Goal: Navigation & Orientation: Find specific page/section

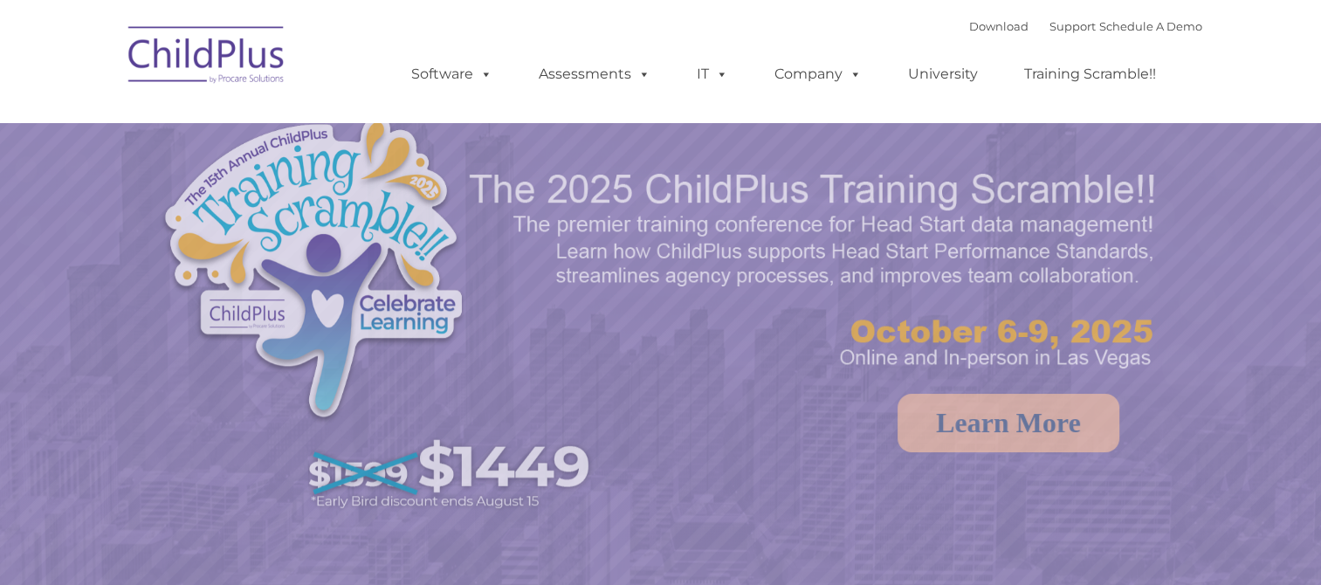
select select "MEDIUM"
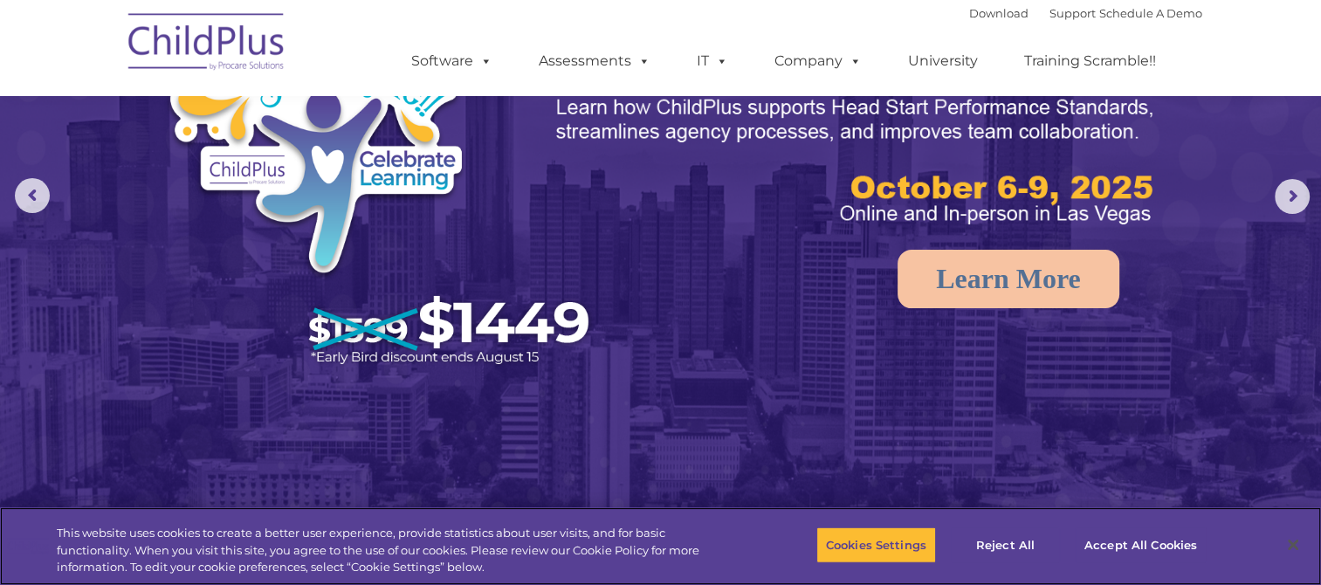
scroll to position [129, 0]
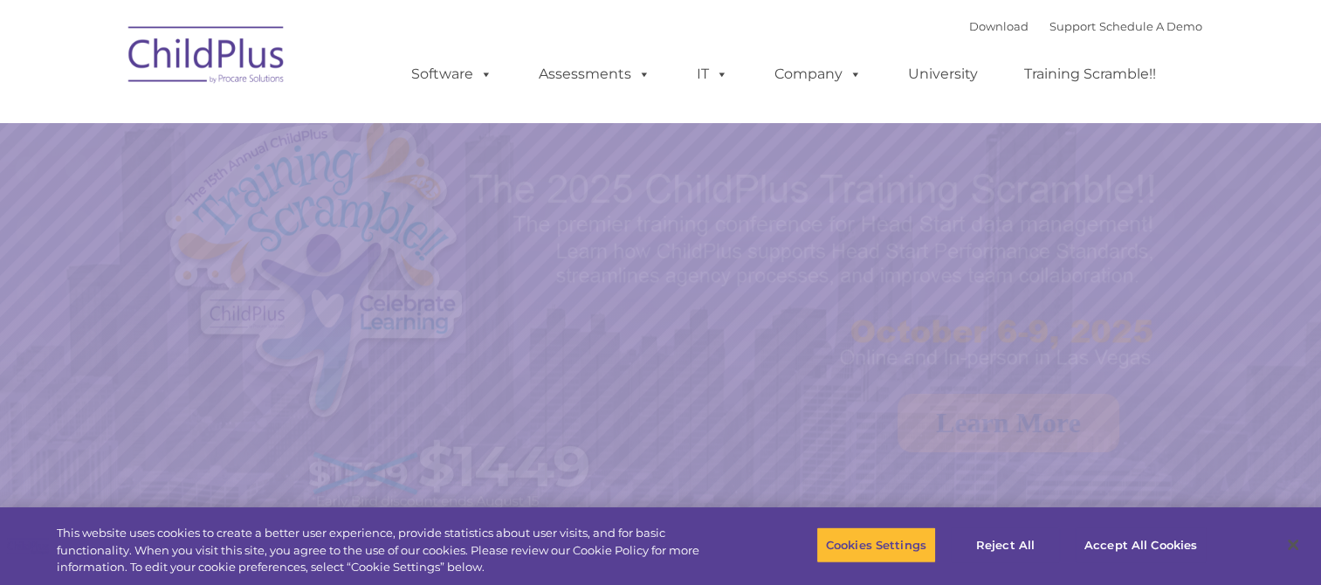
select select "MEDIUM"
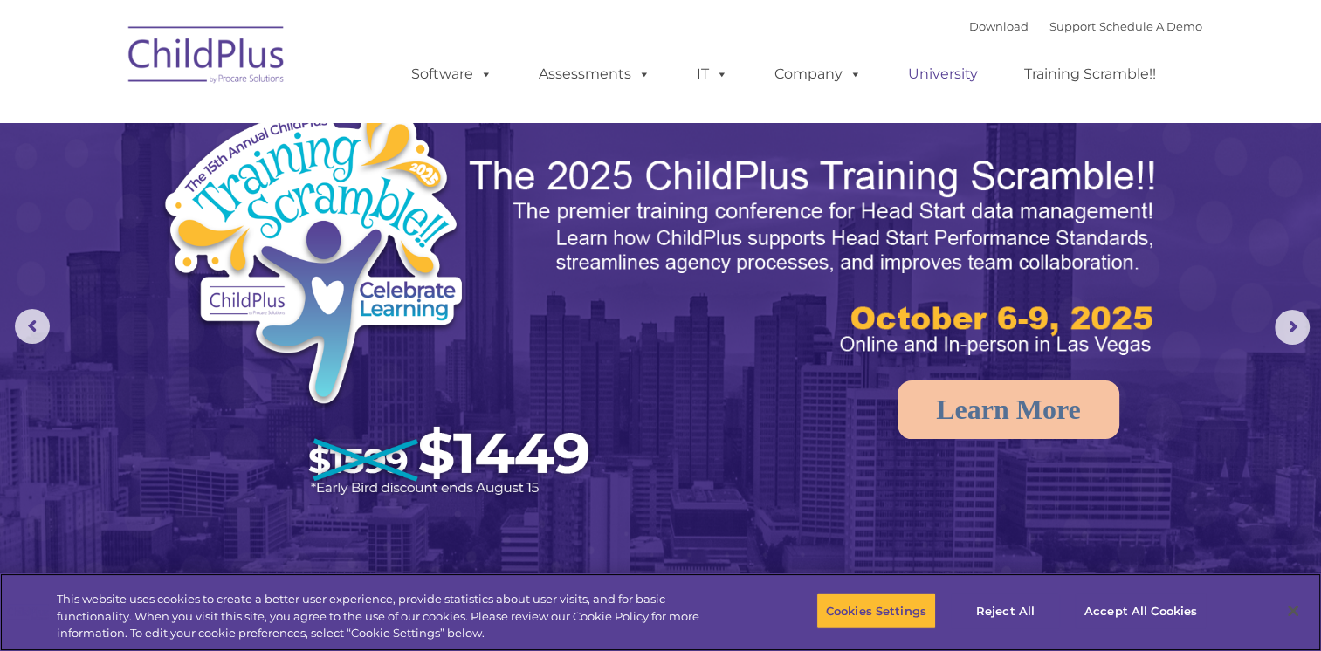
scroll to position [14, 0]
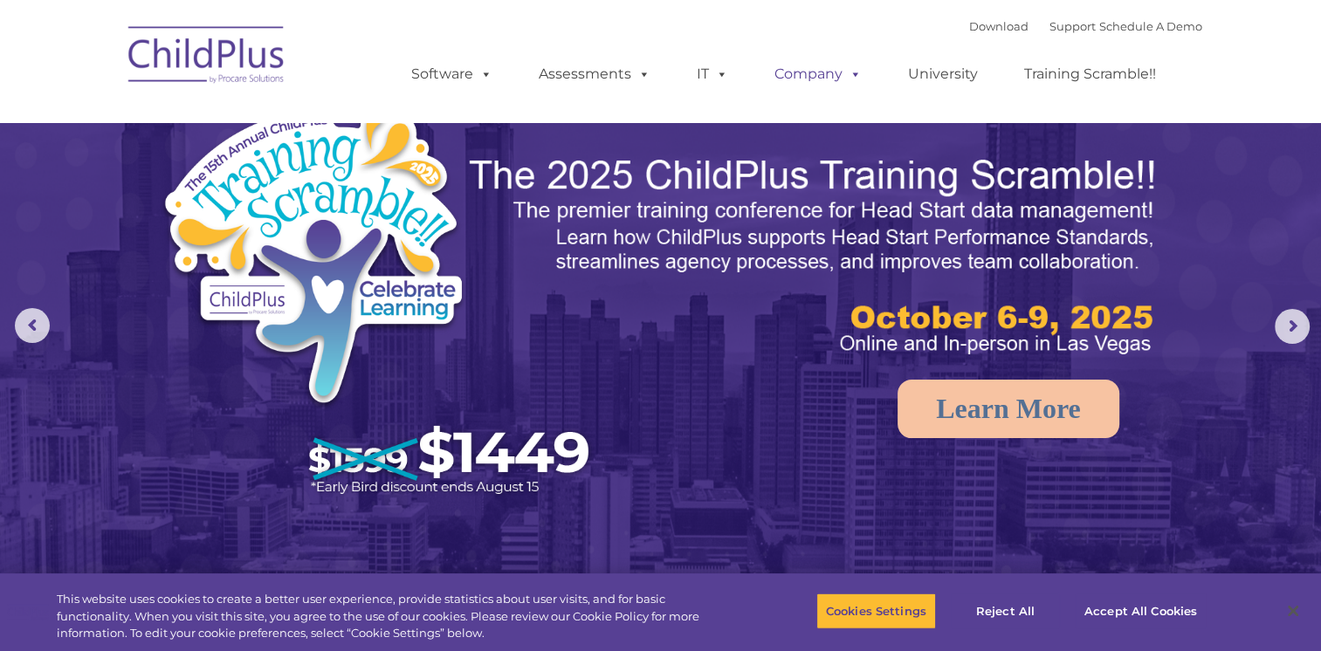
click at [830, 75] on link "Company" at bounding box center [818, 74] width 122 height 35
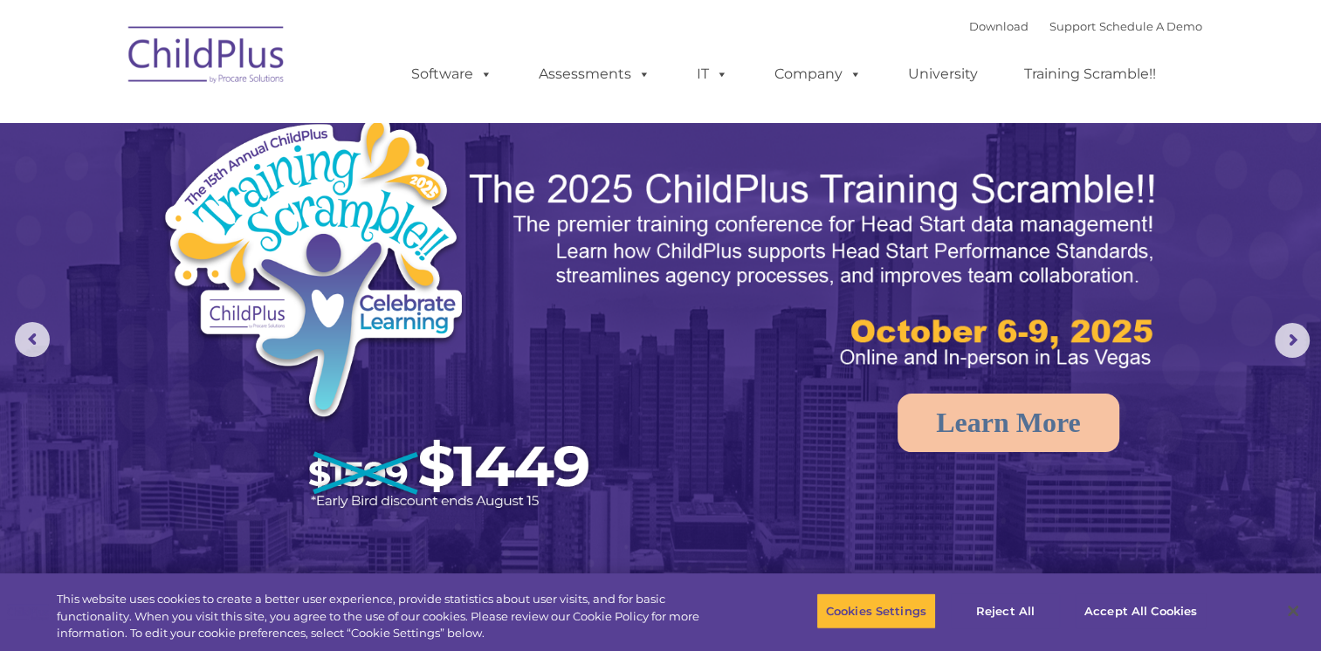
click at [1078, 112] on nav "Download Support | Schedule A Demo  MENU MENU Software ChildPlus: The original…" at bounding box center [660, 61] width 1321 height 122
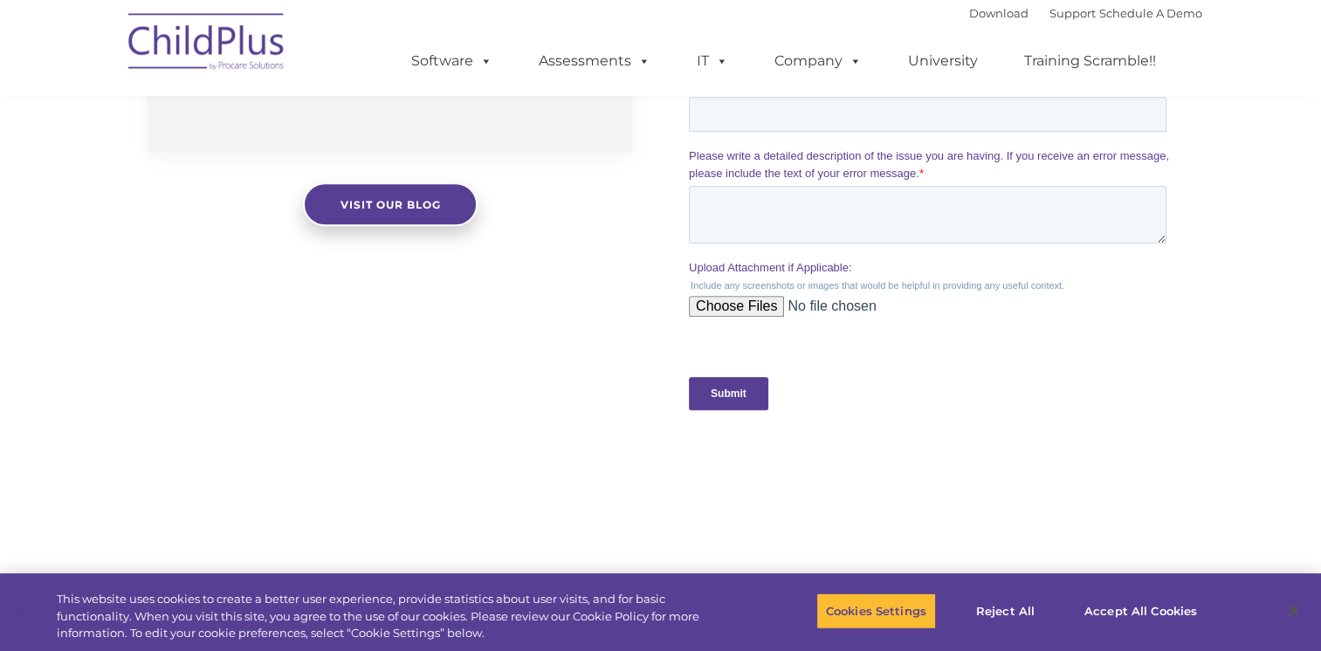
scroll to position [1919, 0]
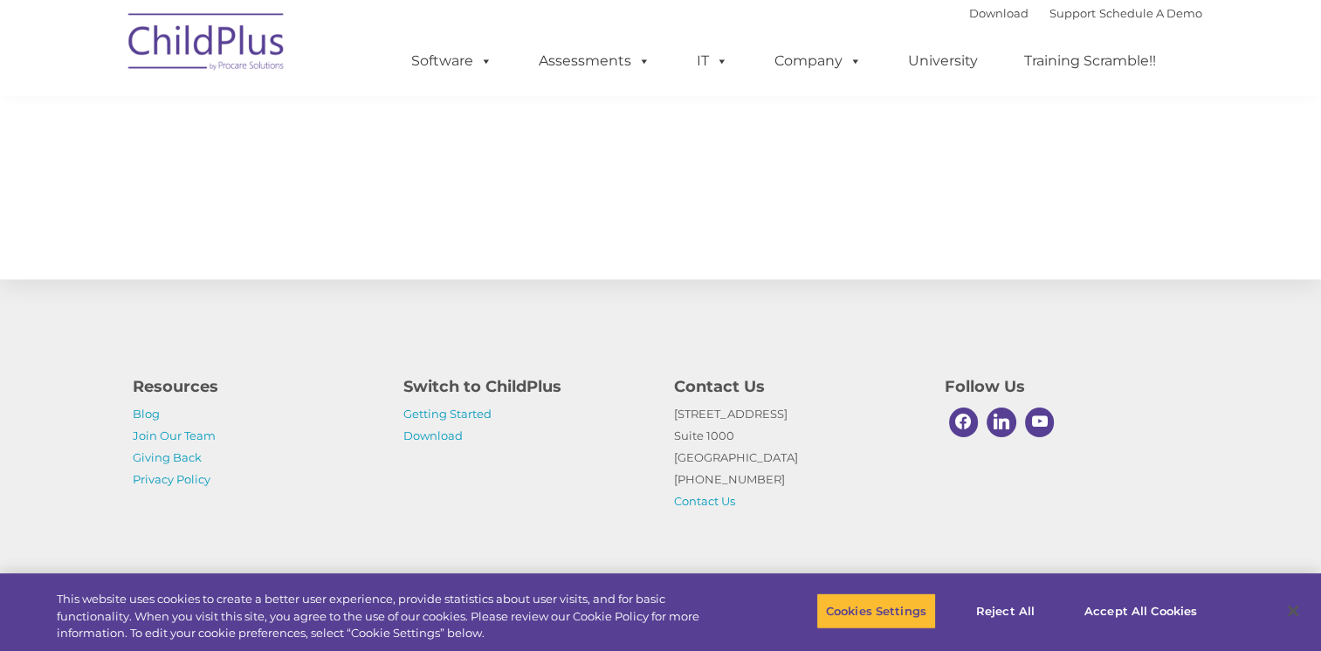
scroll to position [14, 0]
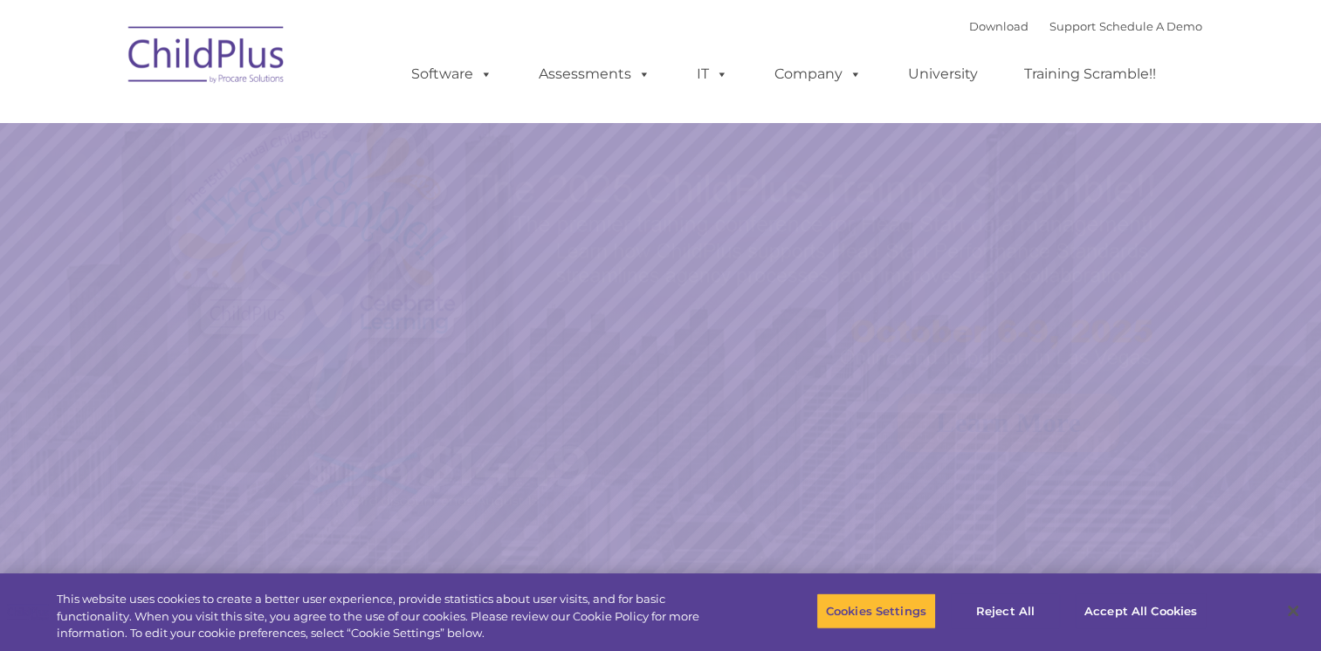
select select "MEDIUM"
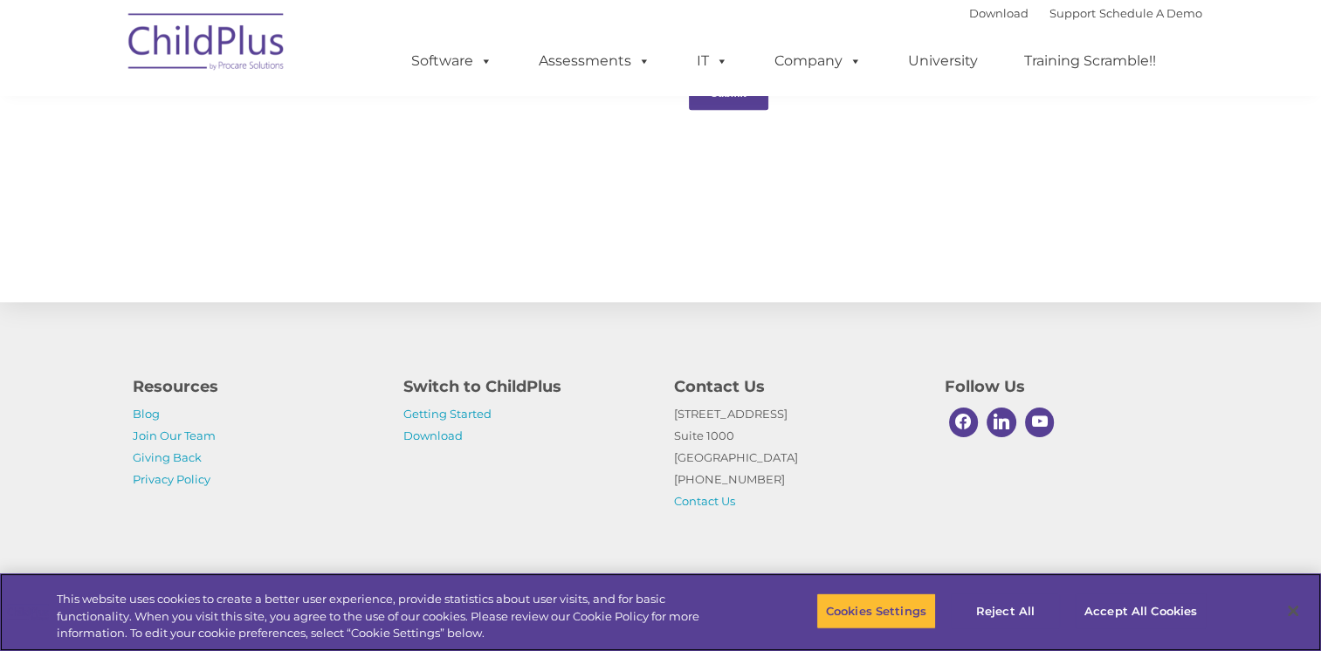
scroll to position [1919, 0]
